Goal: Task Accomplishment & Management: Use online tool/utility

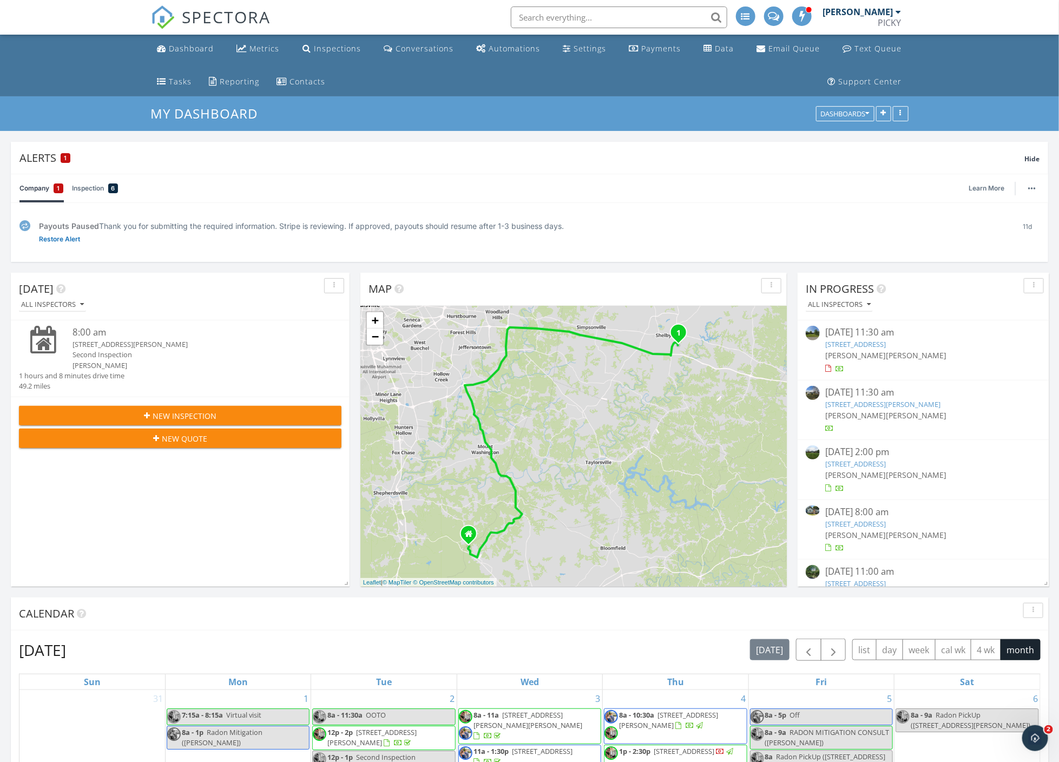
click at [885, 405] on link "10411 Grafton Hall Rd, Louisville, KY 40272" at bounding box center [882, 404] width 115 height 10
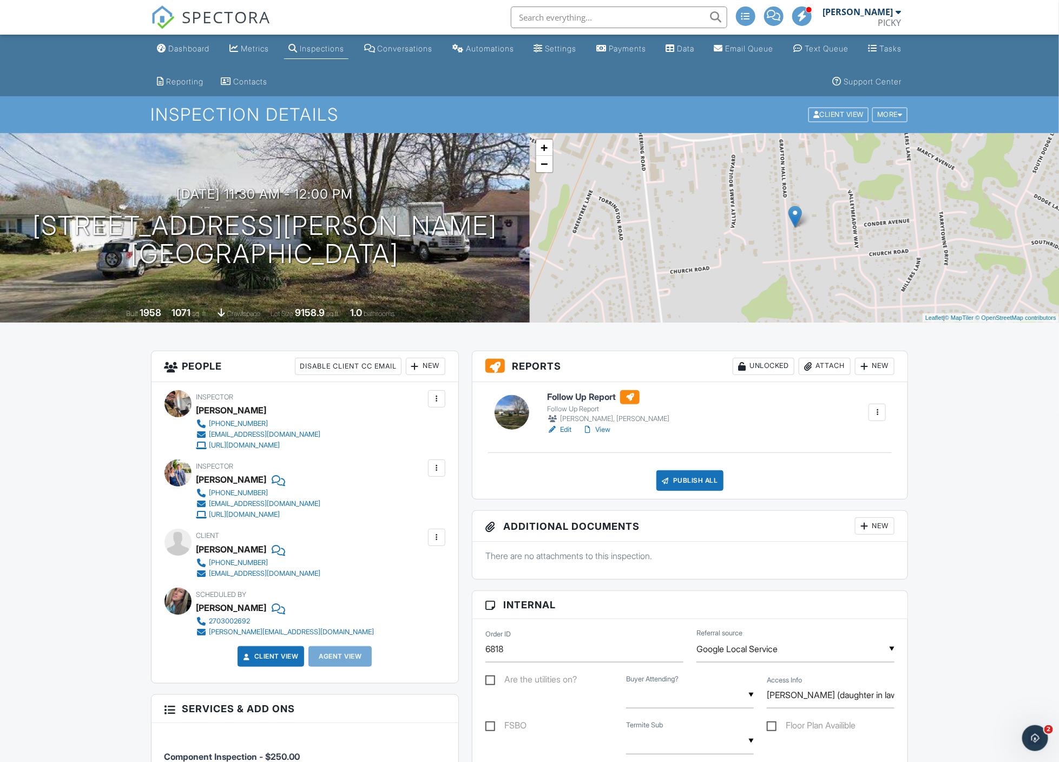
click at [564, 425] on link "Edit" at bounding box center [559, 429] width 24 height 11
